Goal: Information Seeking & Learning: Obtain resource

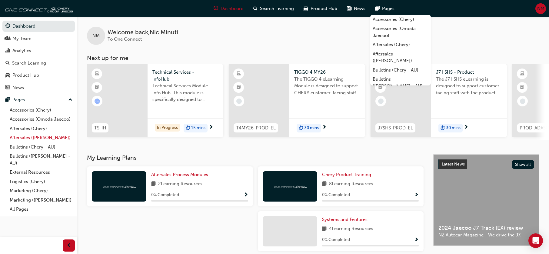
click at [30, 137] on link "Aftersales ([PERSON_NAME])" at bounding box center [41, 137] width 68 height 9
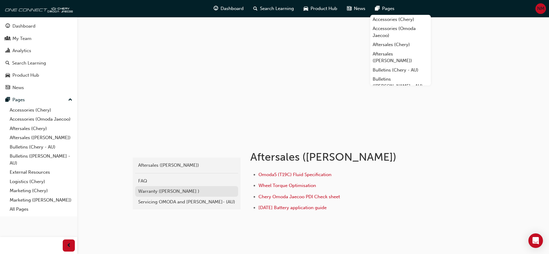
click at [179, 192] on div "Warranty ([PERSON_NAME] )" at bounding box center [186, 191] width 97 height 7
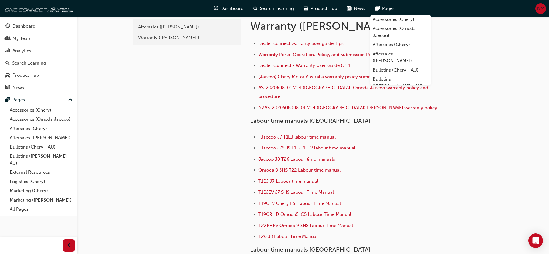
scroll to position [18, 0]
click at [308, 144] on span "Jaecoo J7SHS T1EJPHEV labour time manual" at bounding box center [308, 146] width 95 height 5
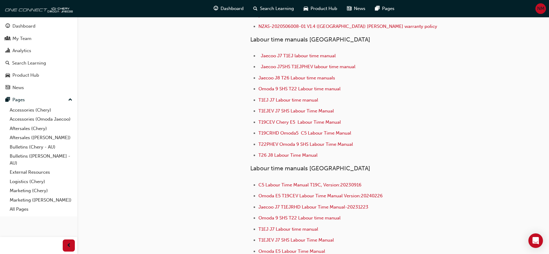
scroll to position [97, 0]
click at [290, 54] on span "Jaecoo J7 T1EJ labour time manual" at bounding box center [298, 56] width 75 height 5
